Goal: Task Accomplishment & Management: Use online tool/utility

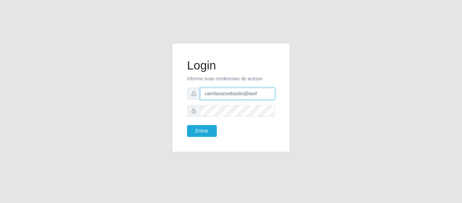
click at [257, 91] on input "camilasaosebastio@iwof" at bounding box center [237, 94] width 75 height 12
type input "camilaglacer@real"
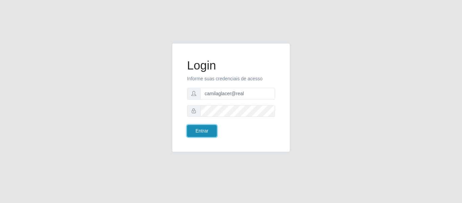
click at [199, 131] on button "Entrar" at bounding box center [202, 131] width 30 height 12
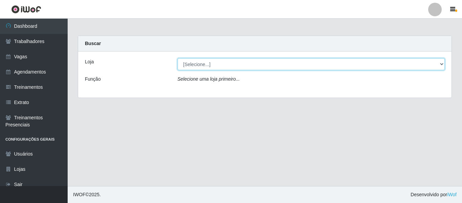
click at [198, 69] on select "[Selecione...] Glace Real Confeitaria" at bounding box center [312, 64] width 268 height 12
select select "445"
click at [178, 58] on select "[Selecione...] Glace Real Confeitaria" at bounding box center [312, 64] width 268 height 12
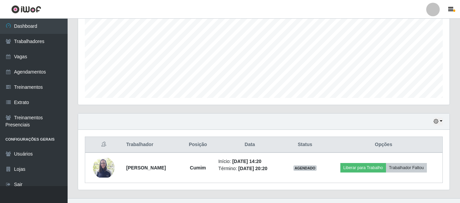
scroll to position [156, 0]
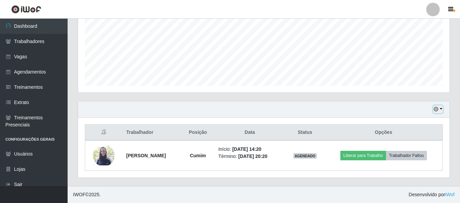
click at [439, 111] on icon "button" at bounding box center [436, 109] width 5 height 5
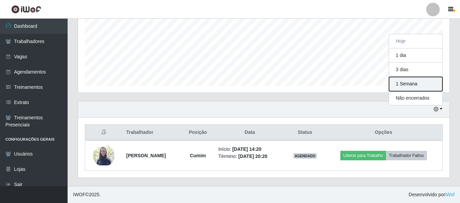
click at [418, 87] on button "1 Semana" at bounding box center [415, 84] width 53 height 14
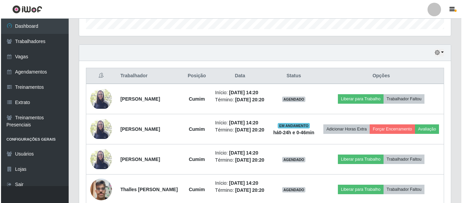
scroll to position [214, 0]
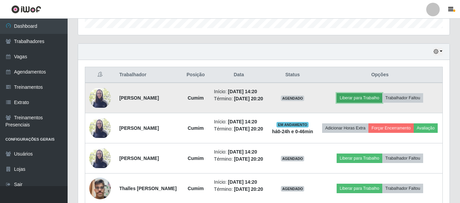
click at [356, 95] on button "Liberar para Trabalho" at bounding box center [360, 97] width 46 height 9
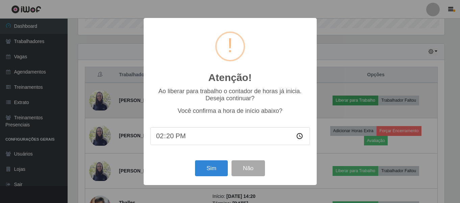
scroll to position [140, 368]
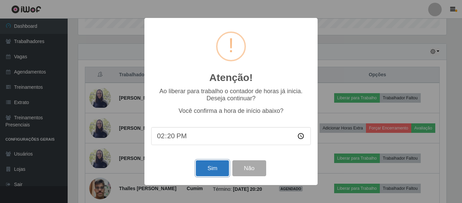
click at [201, 170] on button "Sim" at bounding box center [212, 168] width 33 height 16
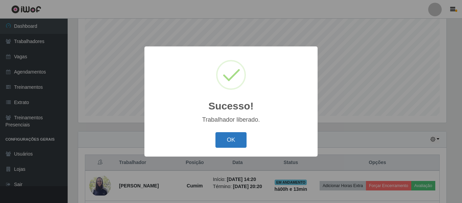
click at [231, 141] on button "OK" at bounding box center [230, 140] width 31 height 16
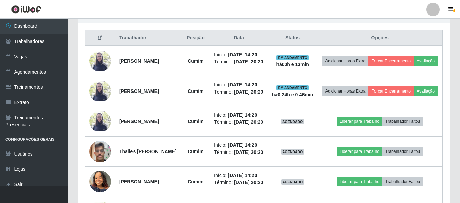
scroll to position [252, 0]
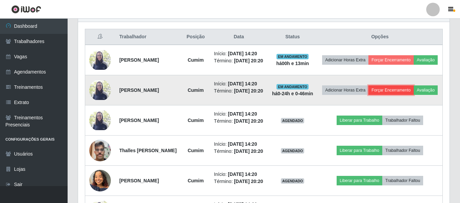
click at [414, 89] on button "Forçar Encerramento" at bounding box center [391, 89] width 45 height 9
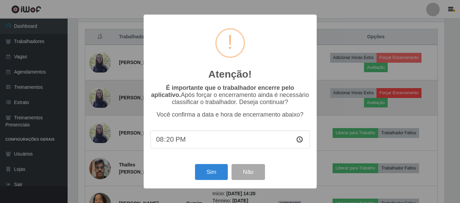
scroll to position [140, 368]
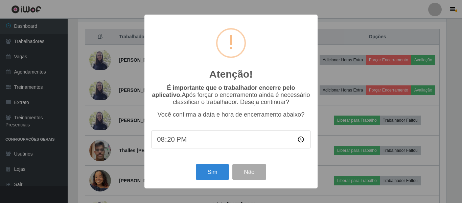
click at [272, 172] on div "Sim Não" at bounding box center [231, 171] width 160 height 19
click at [254, 171] on button "Não" at bounding box center [248, 172] width 33 height 16
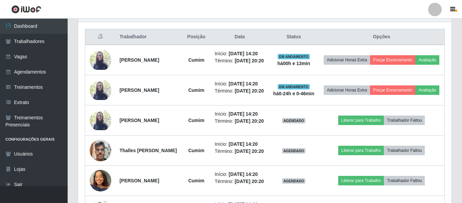
scroll to position [140, 372]
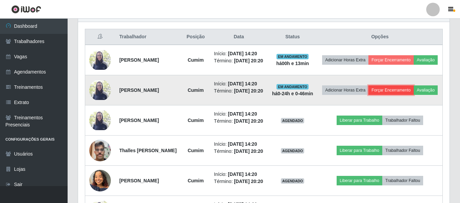
click at [394, 89] on button "Forçar Encerramento" at bounding box center [391, 89] width 45 height 9
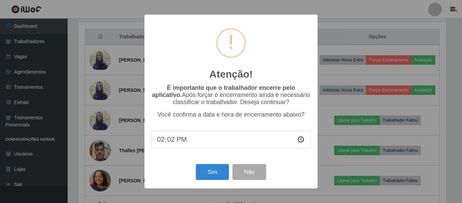
type input "14:20"
click at [210, 172] on button "Sim" at bounding box center [212, 172] width 33 height 16
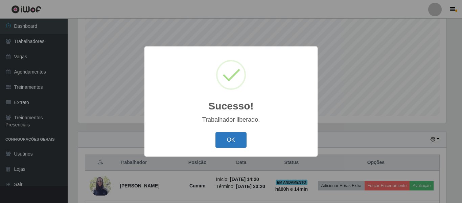
click at [229, 143] on button "OK" at bounding box center [230, 140] width 31 height 16
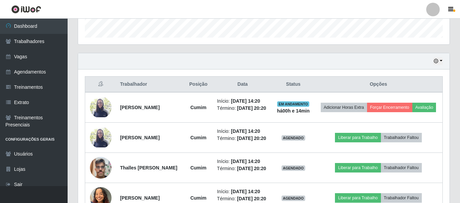
scroll to position [205, 0]
